Goal: Transaction & Acquisition: Purchase product/service

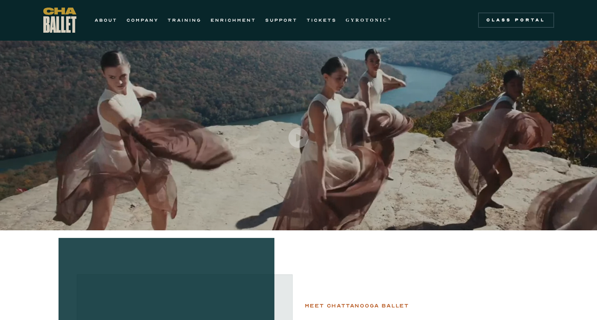
click at [143, 26] on div "ABOUT COMPANY TRAINING ENRICHMENT SUPPORT TICKETS GYROTONIC ® Information Style…" at bounding box center [219, 20] width 353 height 25
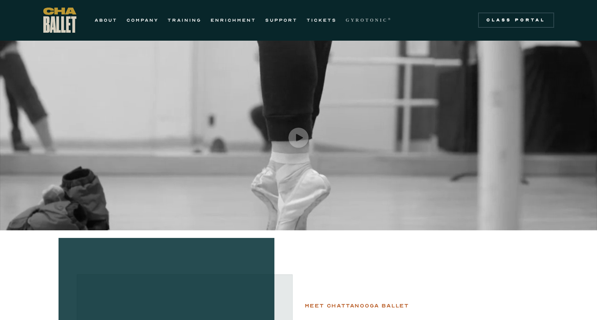
click at [370, 23] on link "GYROTONIC ®" at bounding box center [369, 20] width 46 height 9
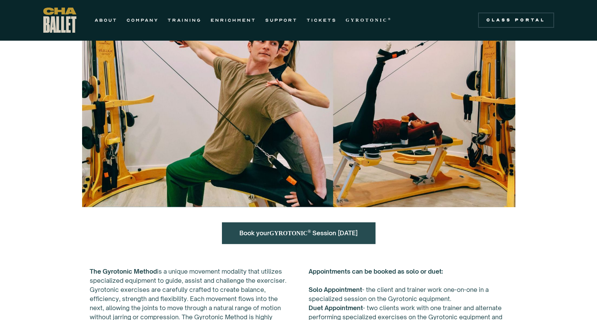
scroll to position [0, 0]
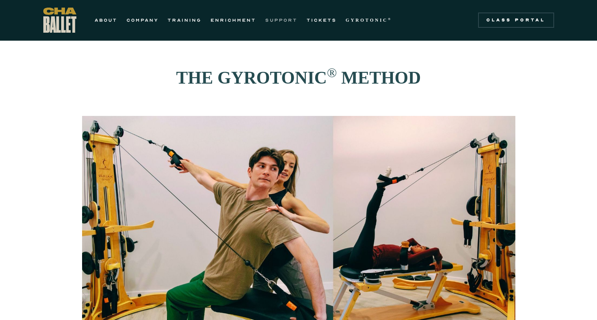
click at [276, 20] on link "SUPPORT" at bounding box center [281, 20] width 32 height 9
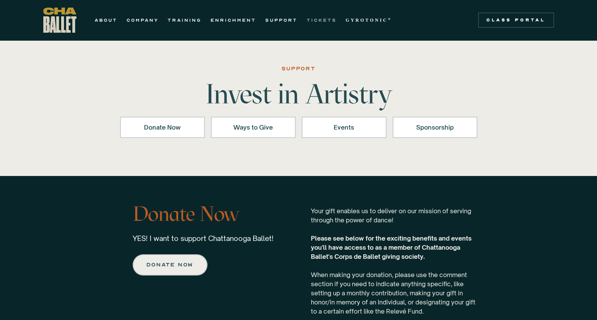
click at [311, 20] on link "TICKETS" at bounding box center [322, 20] width 30 height 9
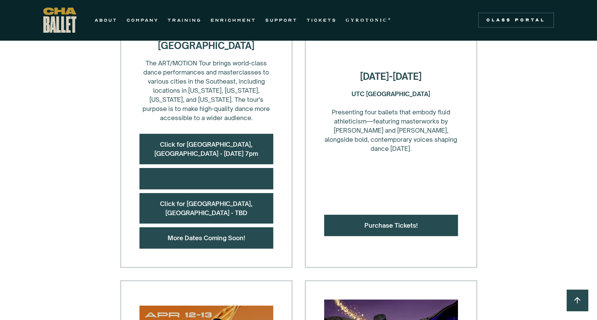
scroll to position [366, 0]
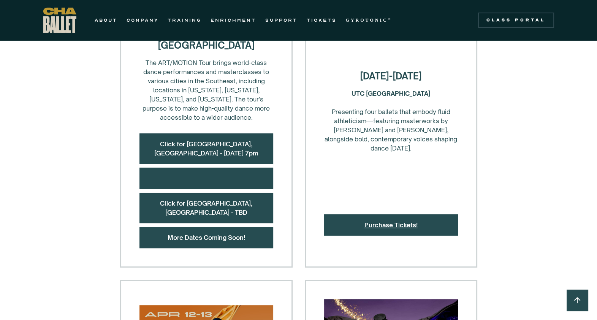
click at [382, 221] on link "Purchase Tickets!" at bounding box center [390, 225] width 53 height 8
